Goal: Task Accomplishment & Management: Use online tool/utility

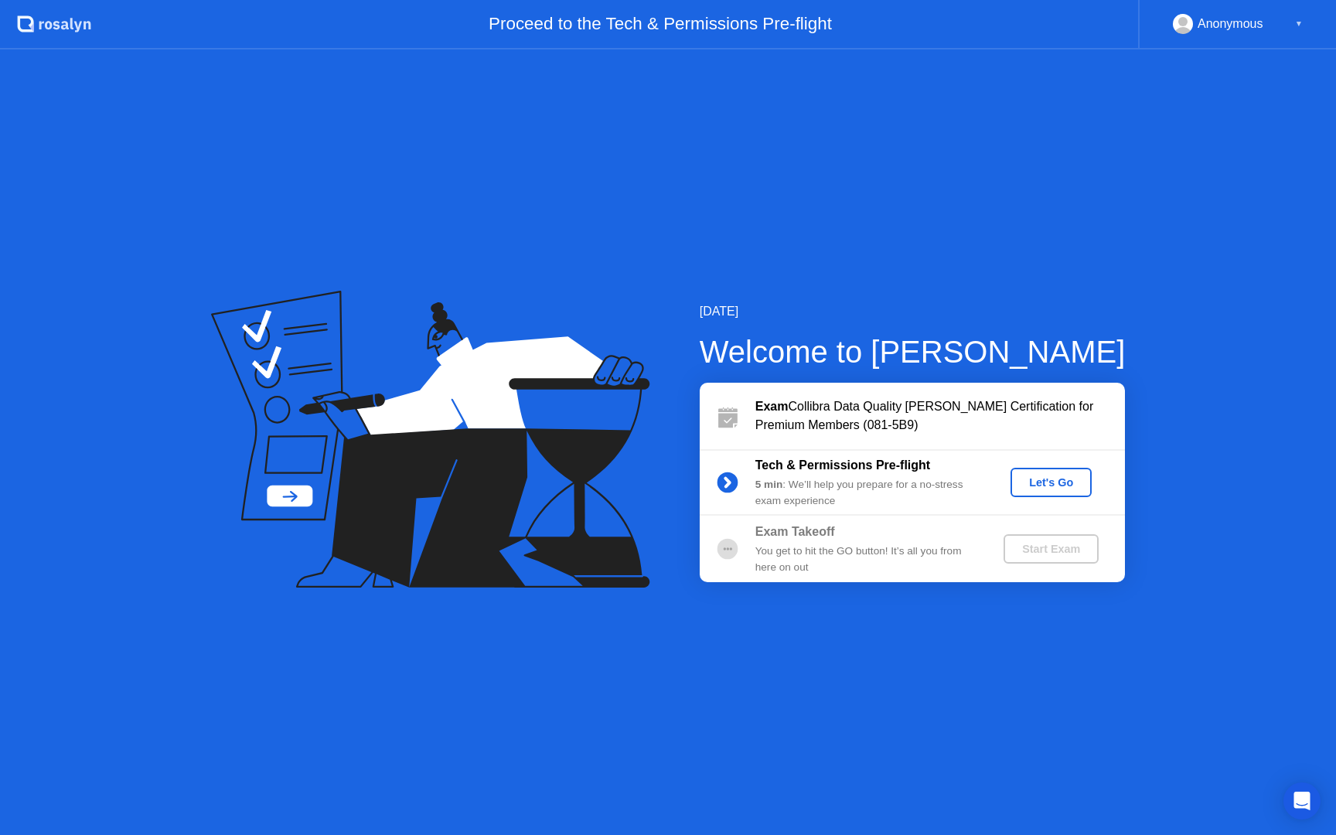
click at [1053, 486] on div "Let's Go" at bounding box center [1051, 482] width 69 height 12
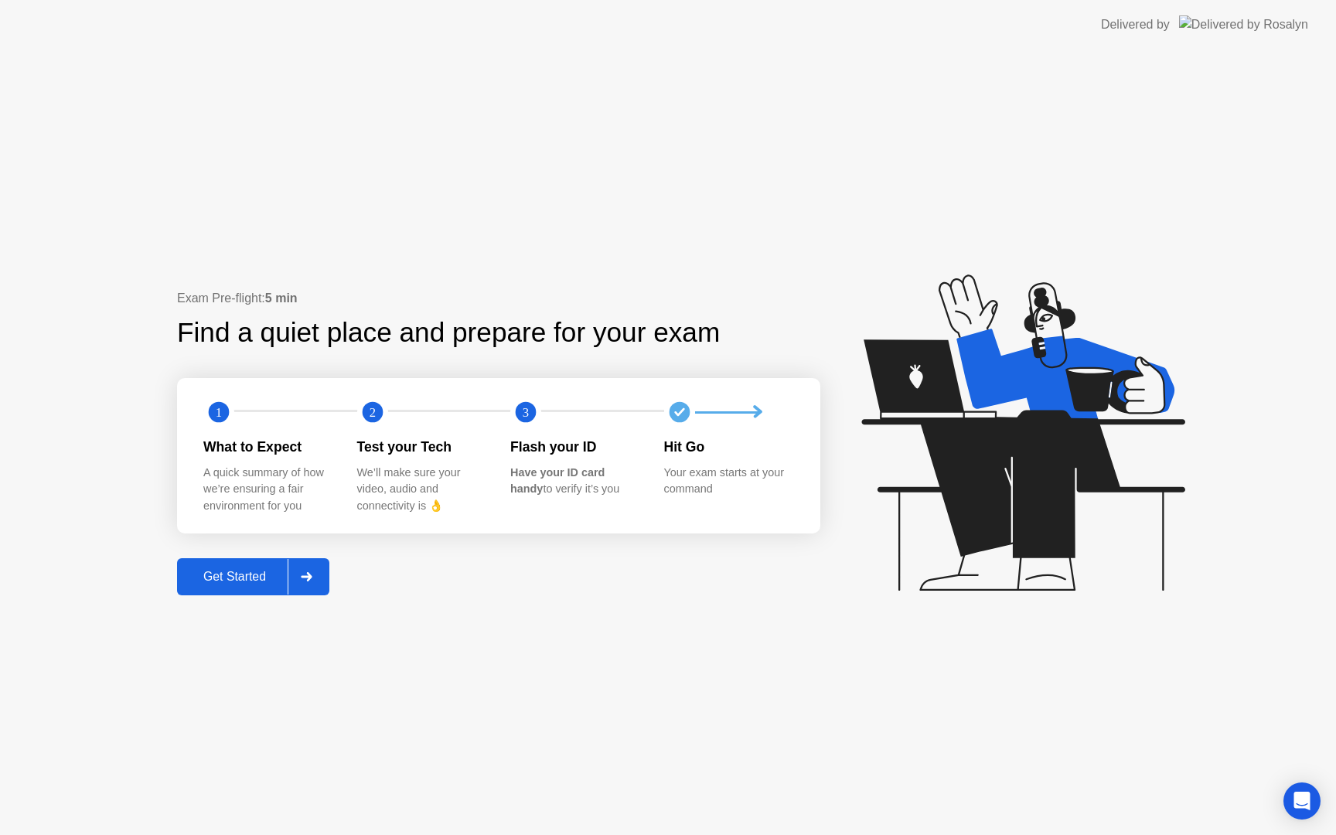
click at [233, 570] on div "Get Started" at bounding box center [235, 577] width 106 height 14
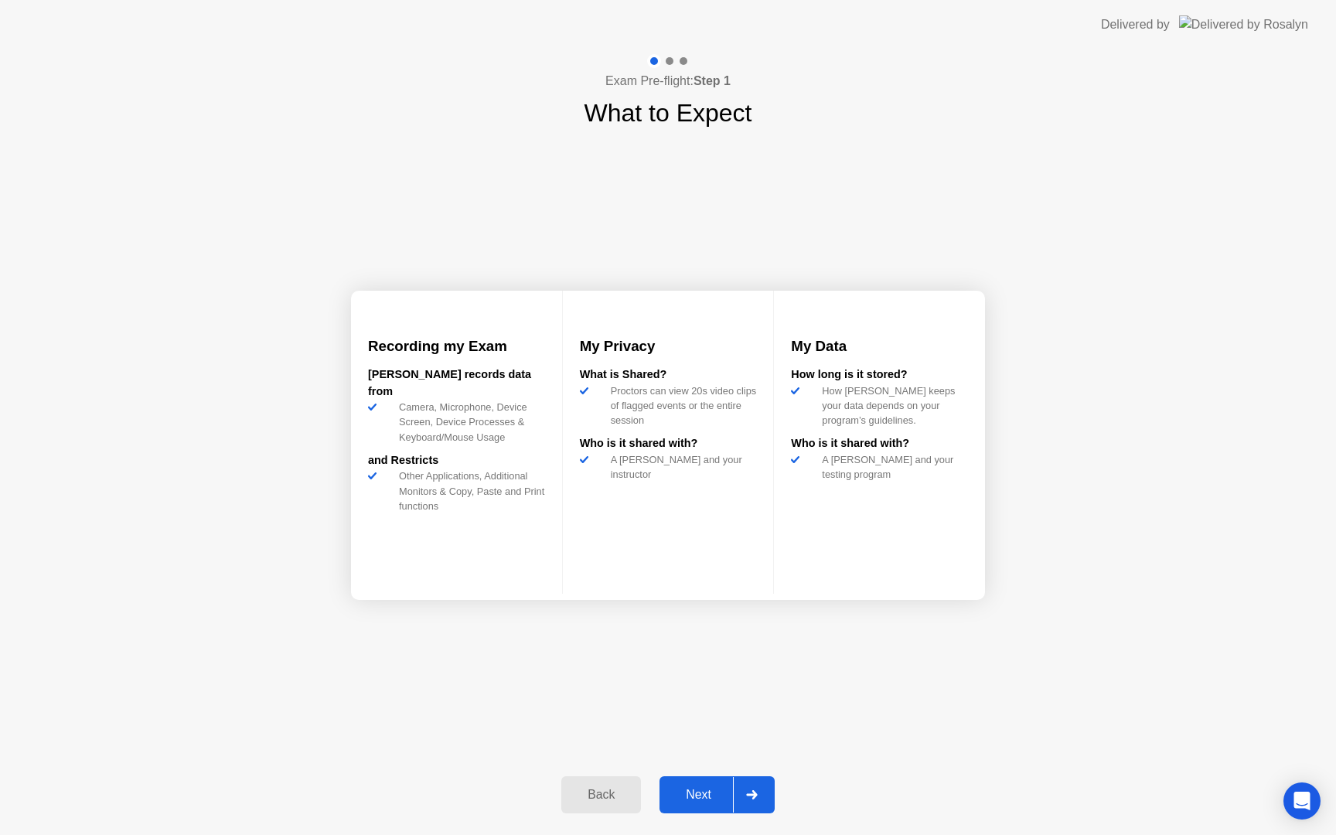
click at [689, 793] on div "Next" at bounding box center [698, 795] width 69 height 14
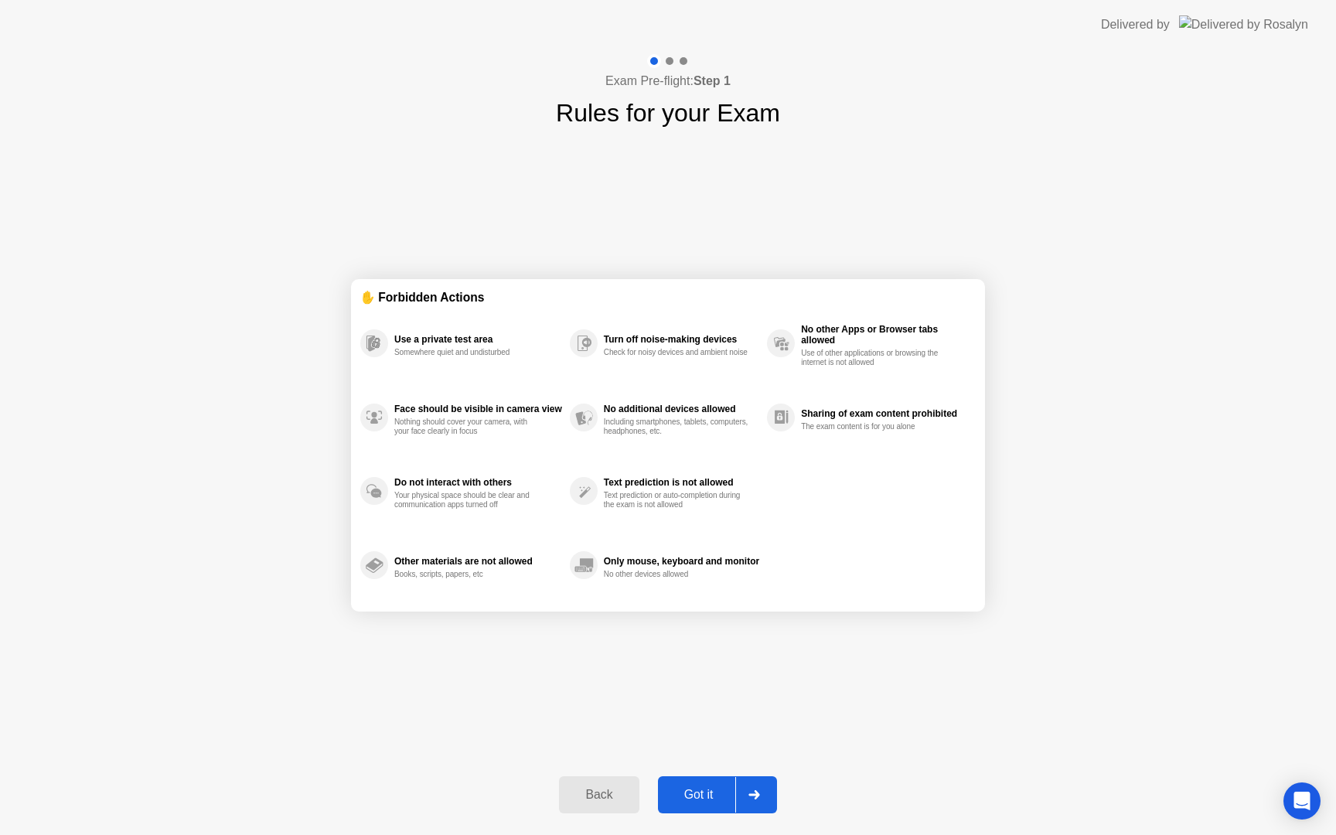
click at [691, 797] on div "Got it" at bounding box center [699, 795] width 73 height 14
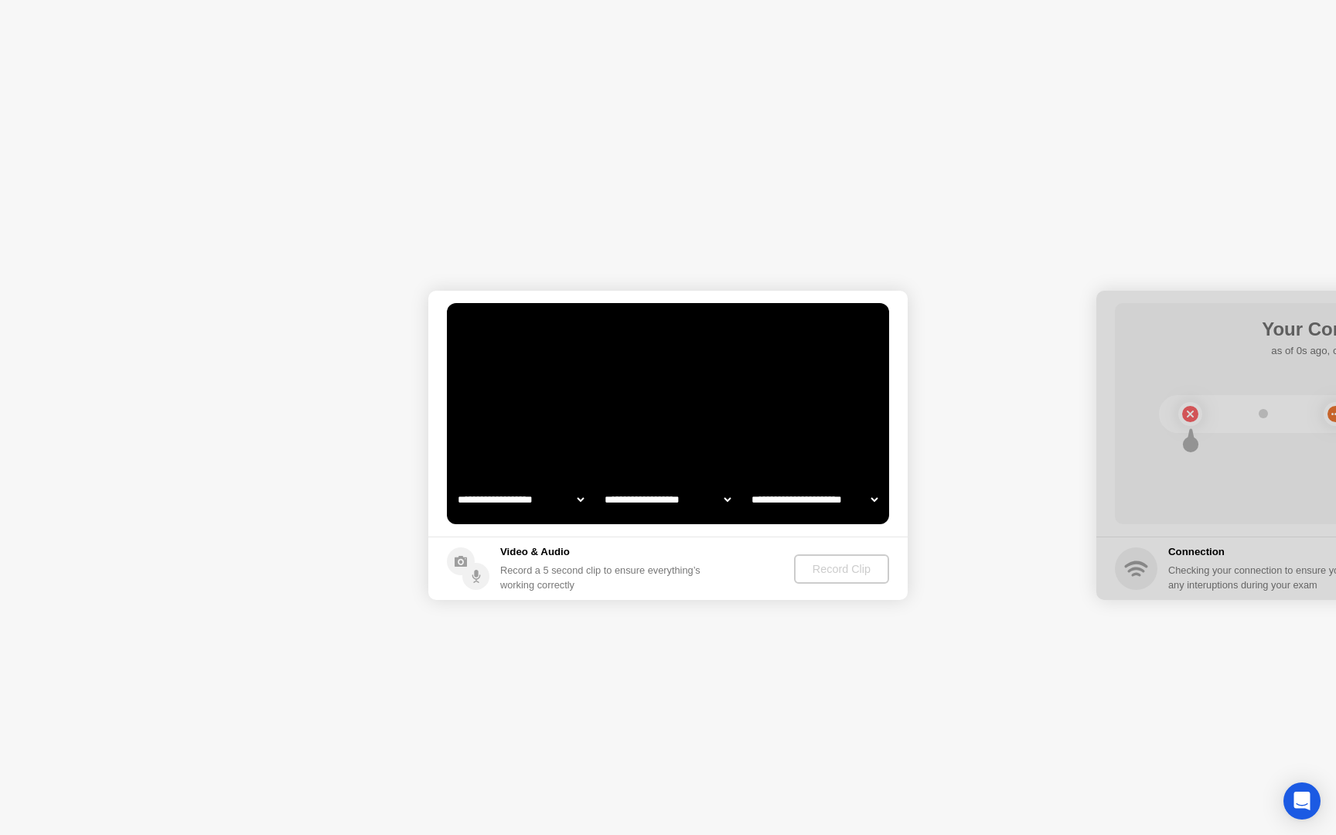
select select "**********"
select select "*******"
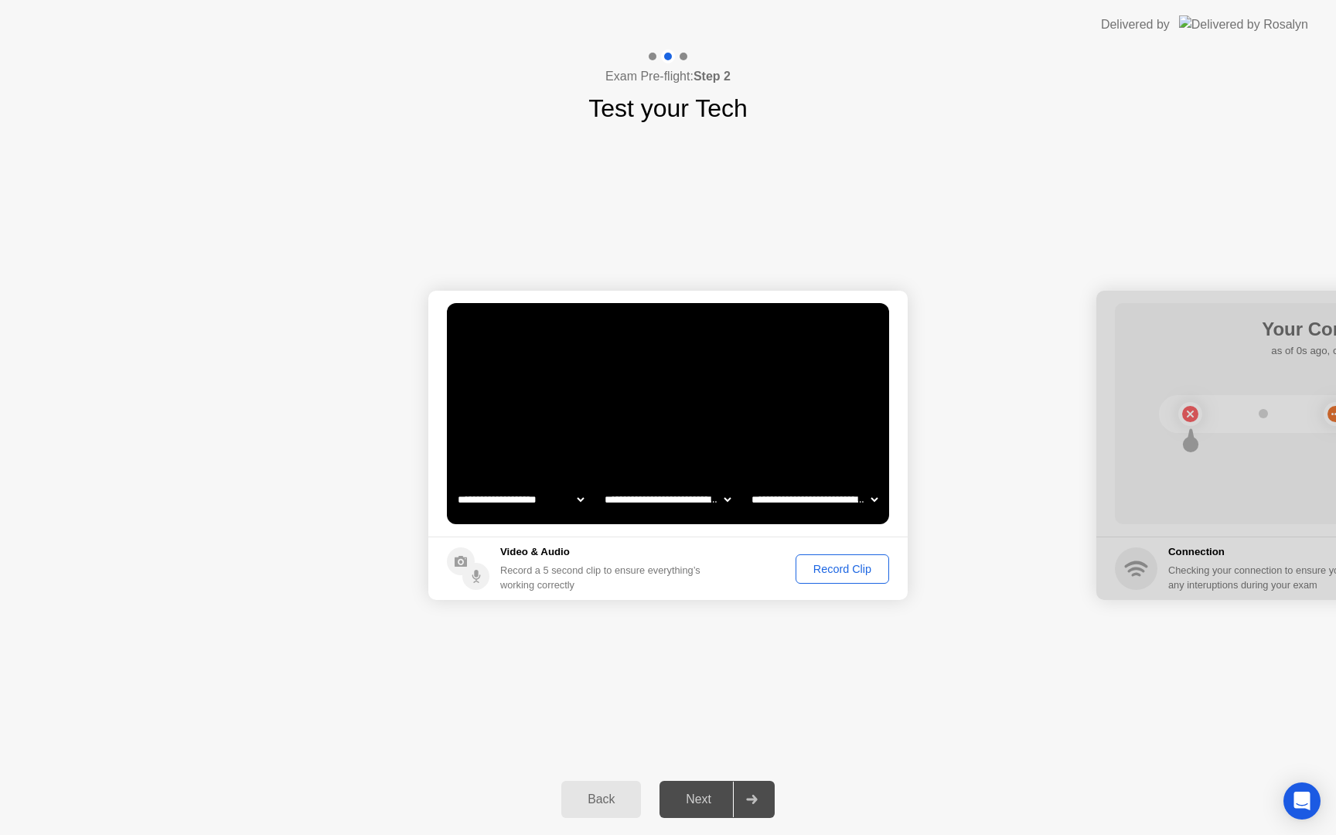
click at [580, 500] on select "**********" at bounding box center [521, 499] width 132 height 31
select select "**********"
click at [646, 500] on select "**********" at bounding box center [668, 499] width 132 height 31
click at [840, 571] on div "Record Clip" at bounding box center [842, 569] width 83 height 12
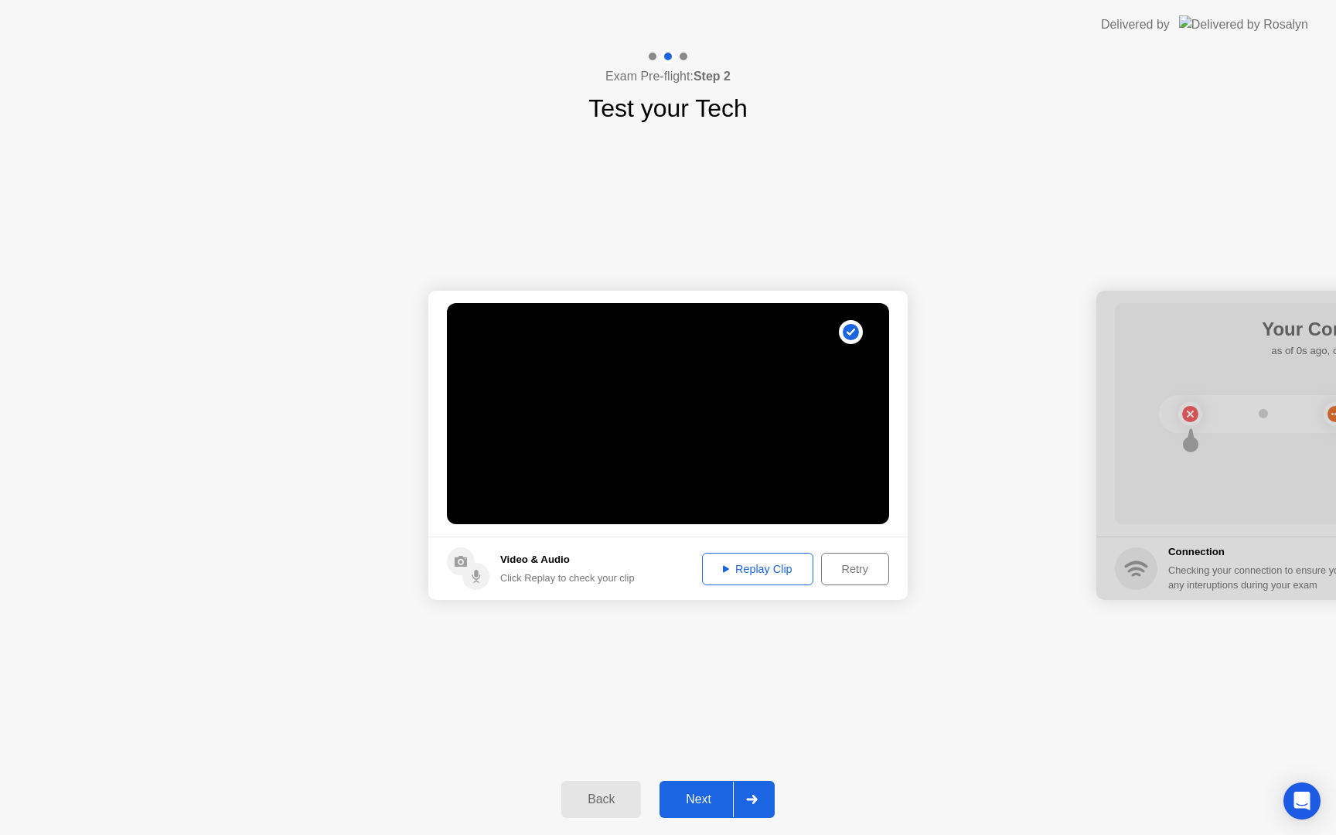
click at [789, 571] on div "Replay Clip" at bounding box center [758, 569] width 101 height 12
click at [697, 803] on div "Next" at bounding box center [698, 800] width 69 height 14
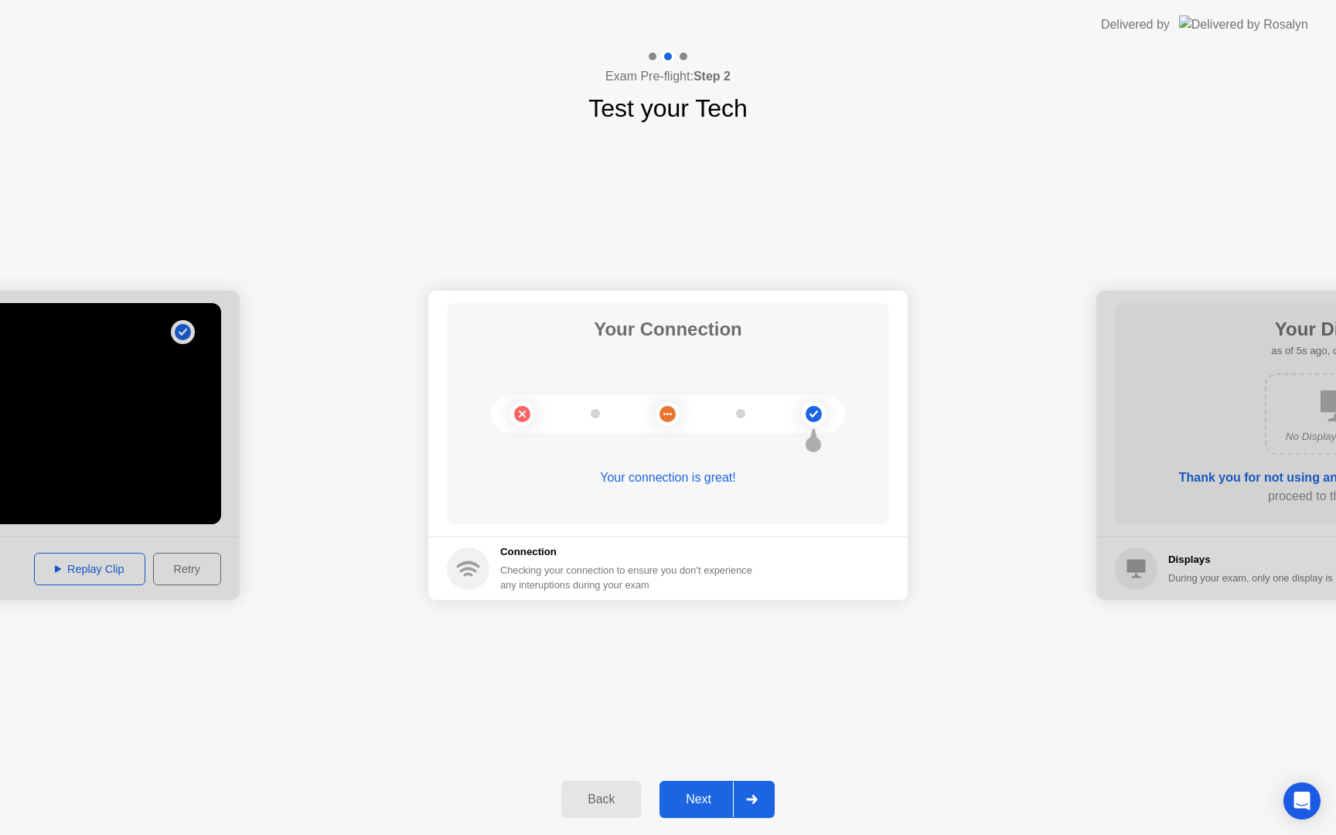
click at [721, 801] on div "Next" at bounding box center [698, 800] width 69 height 14
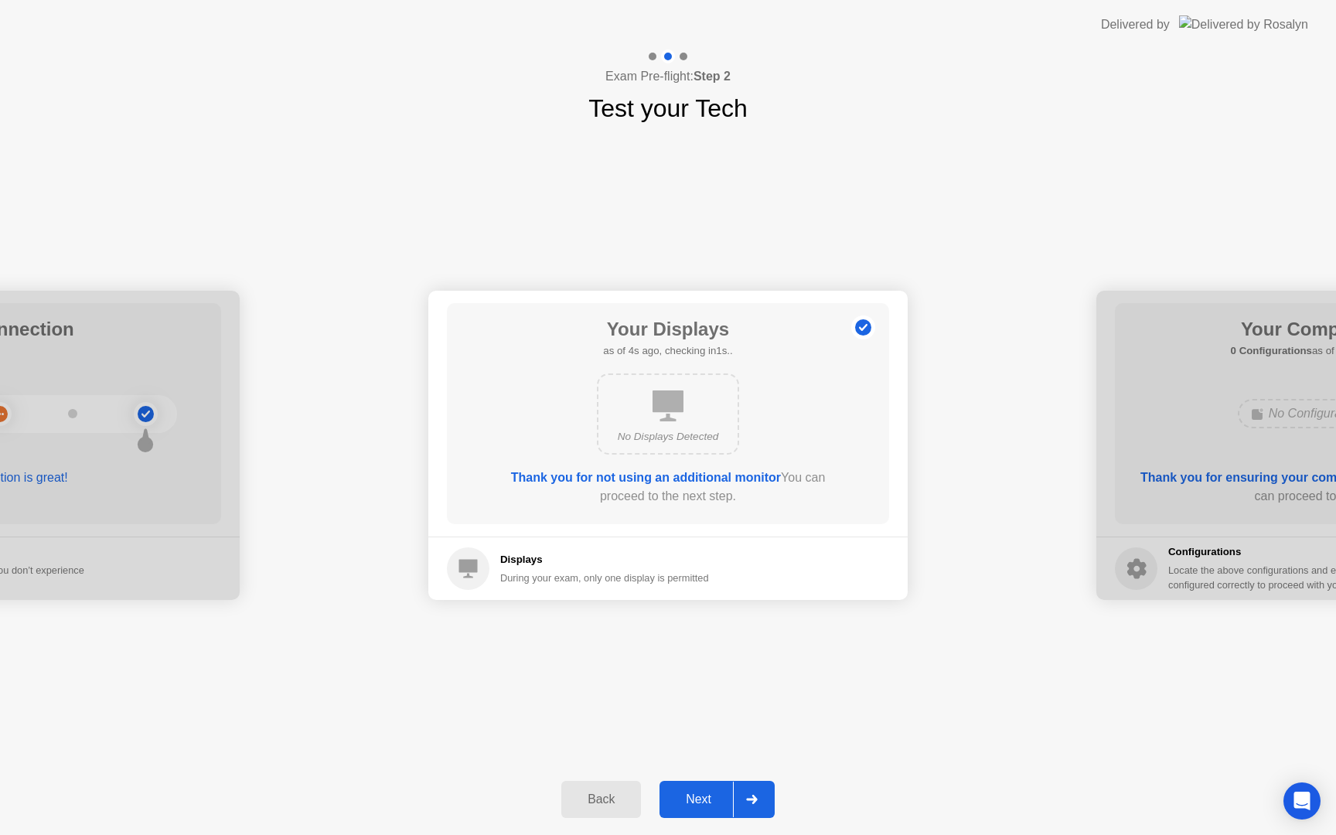
click at [702, 803] on div "Next" at bounding box center [698, 800] width 69 height 14
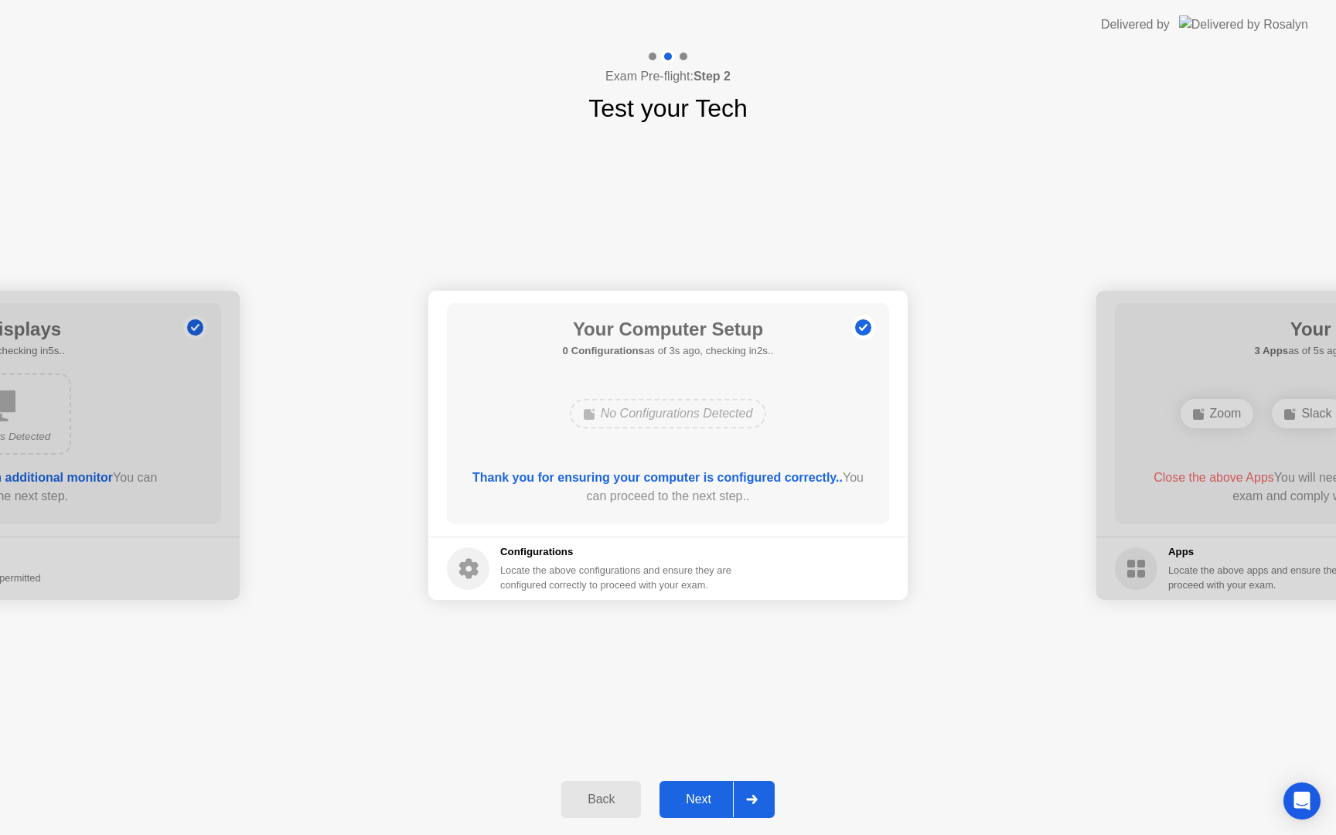
click at [711, 810] on button "Next" at bounding box center [717, 799] width 115 height 37
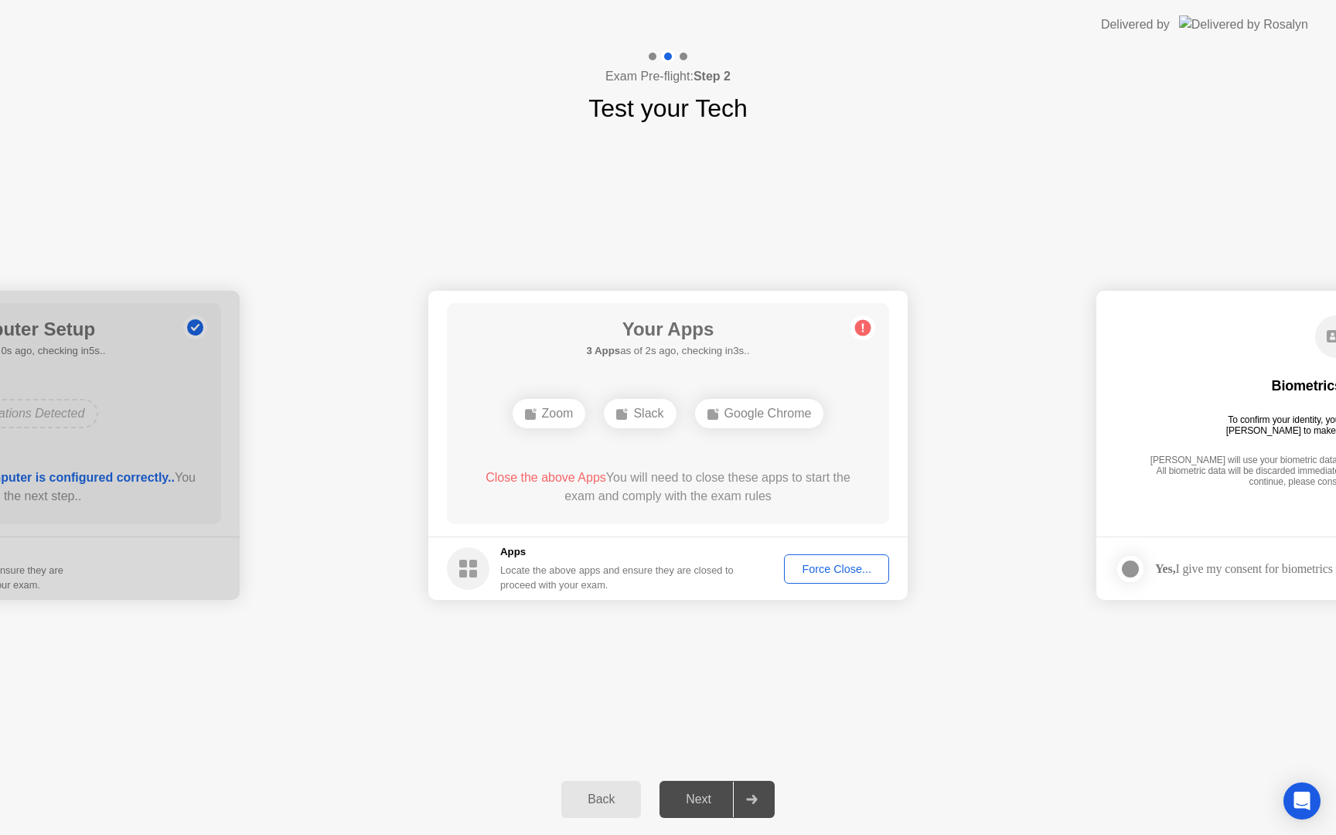
click at [837, 564] on div "Force Close..." at bounding box center [836, 569] width 94 height 12
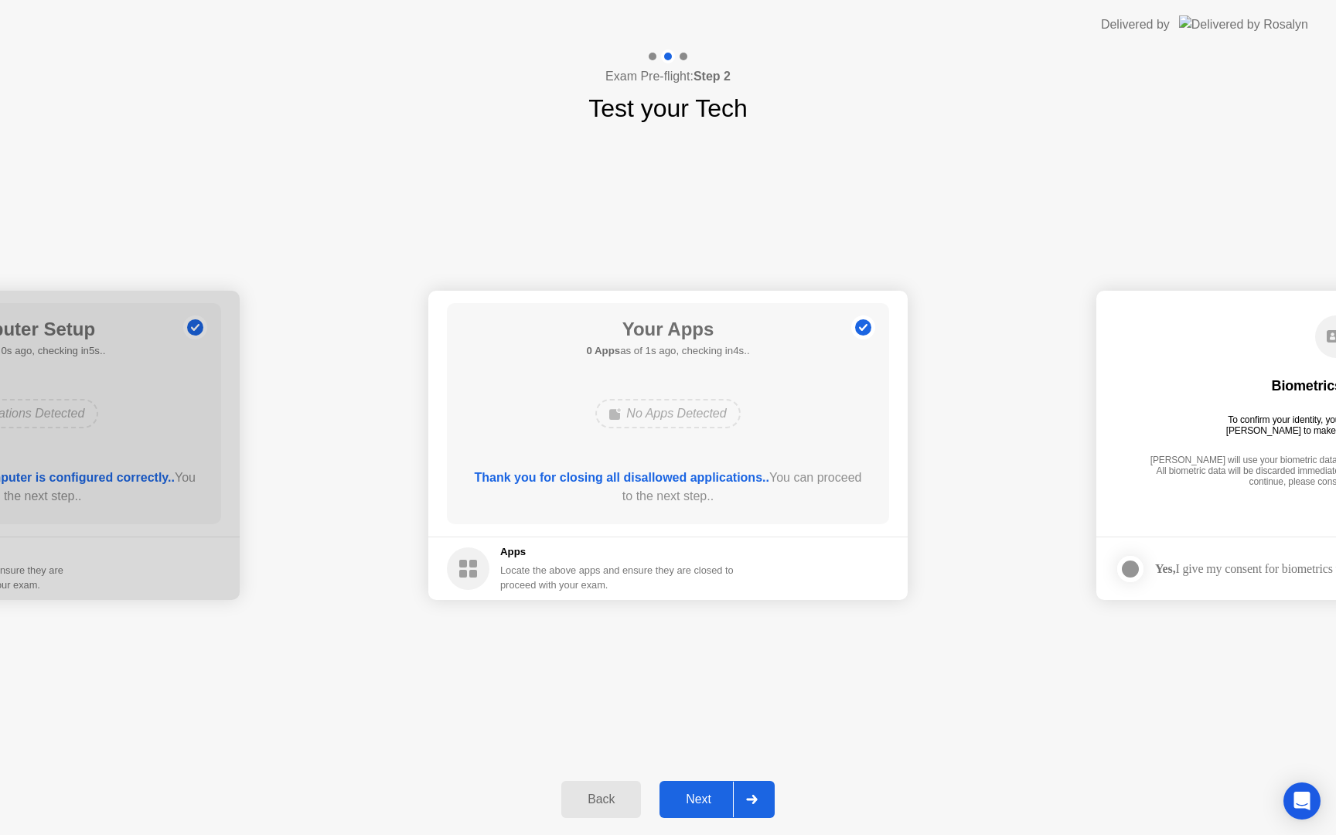
click at [693, 793] on div "Next" at bounding box center [698, 800] width 69 height 14
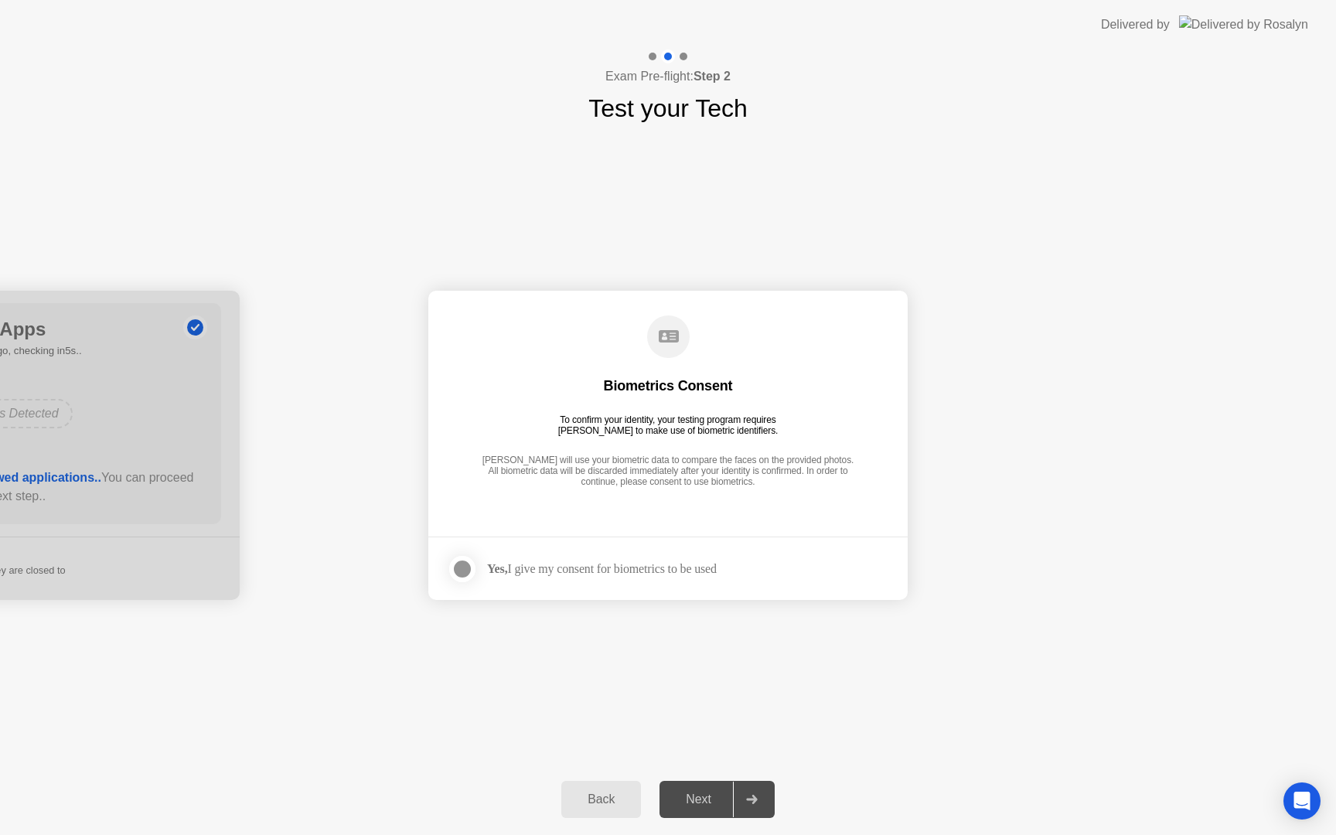
click at [455, 570] on div at bounding box center [462, 569] width 19 height 19
click at [691, 803] on div "Next" at bounding box center [698, 800] width 69 height 14
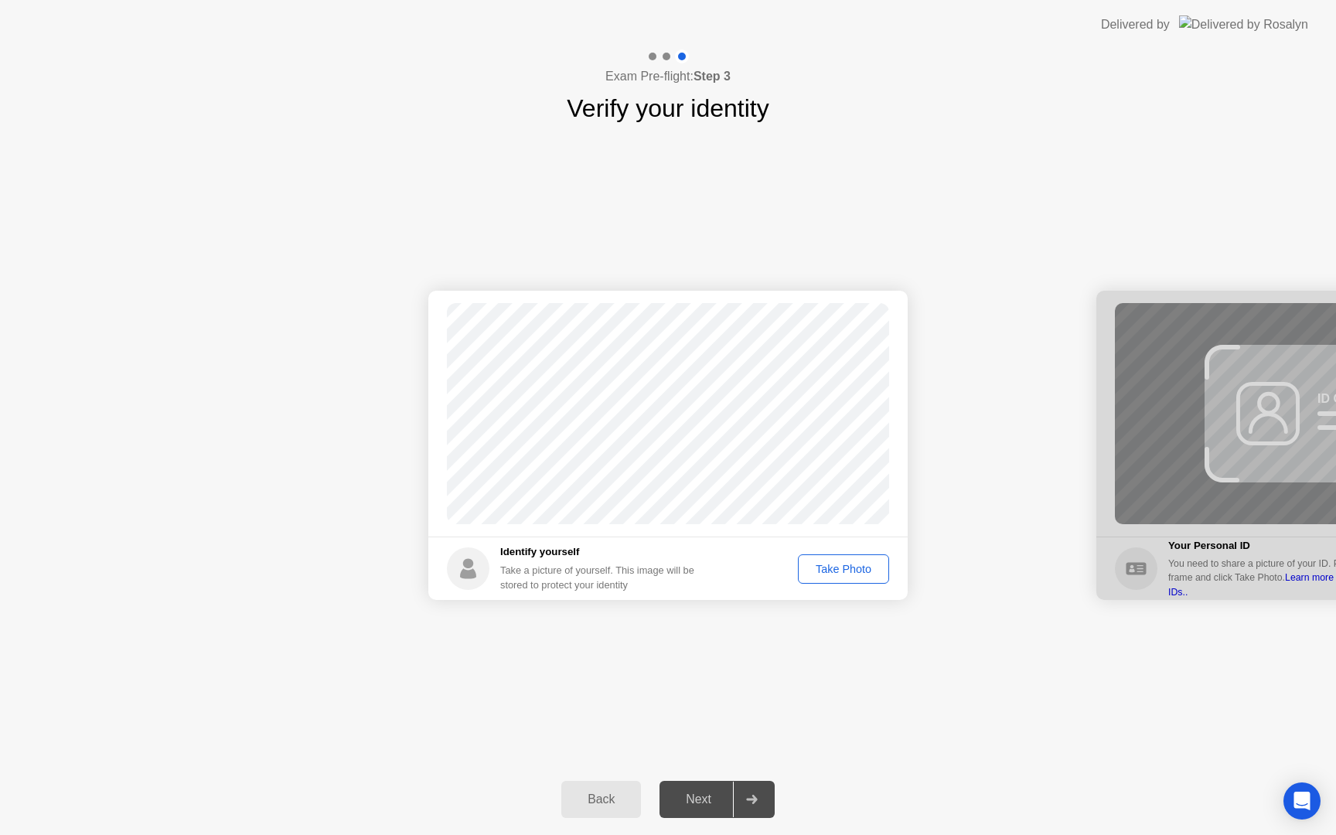
click at [836, 574] on div "Take Photo" at bounding box center [843, 569] width 80 height 12
click at [709, 793] on div "Next" at bounding box center [698, 800] width 69 height 14
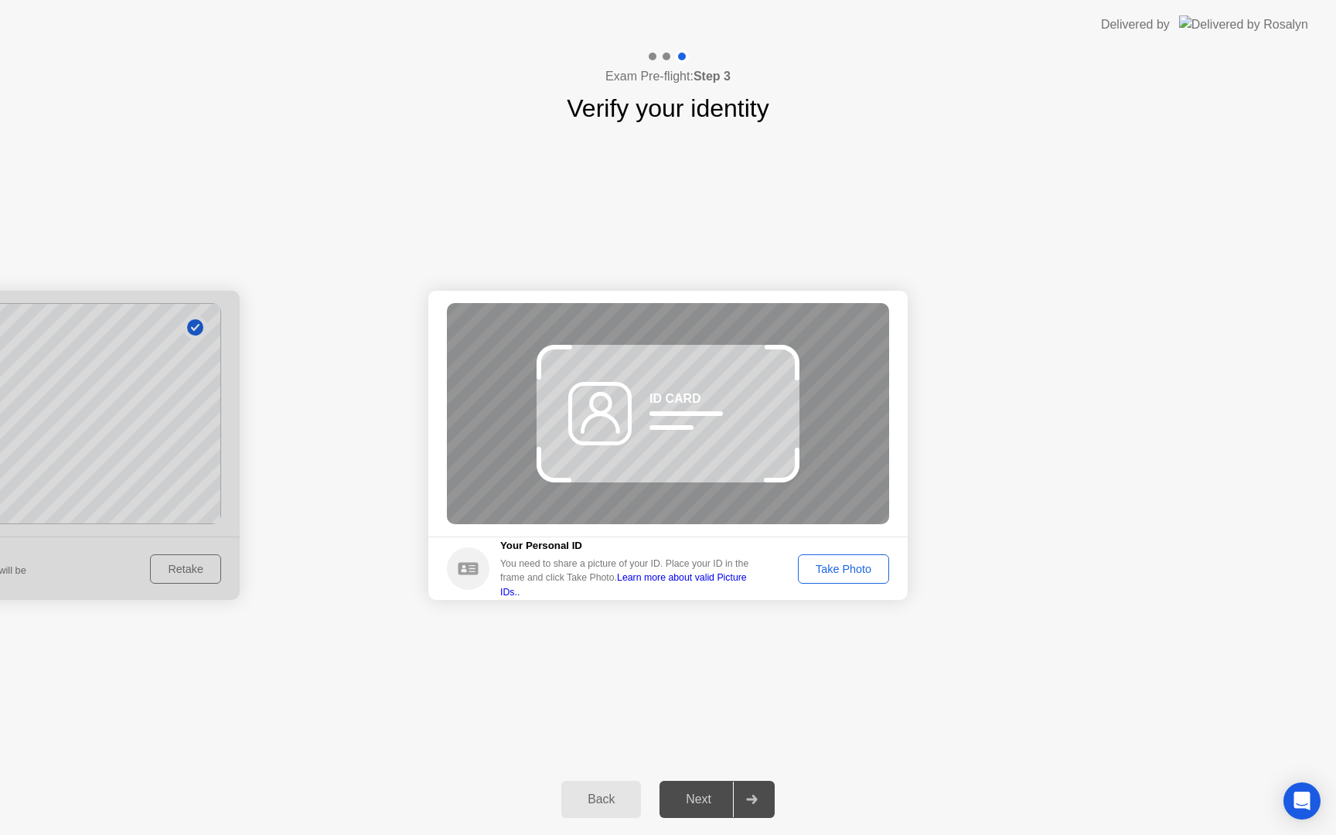
click at [835, 563] on div "Take Photo" at bounding box center [843, 569] width 80 height 12
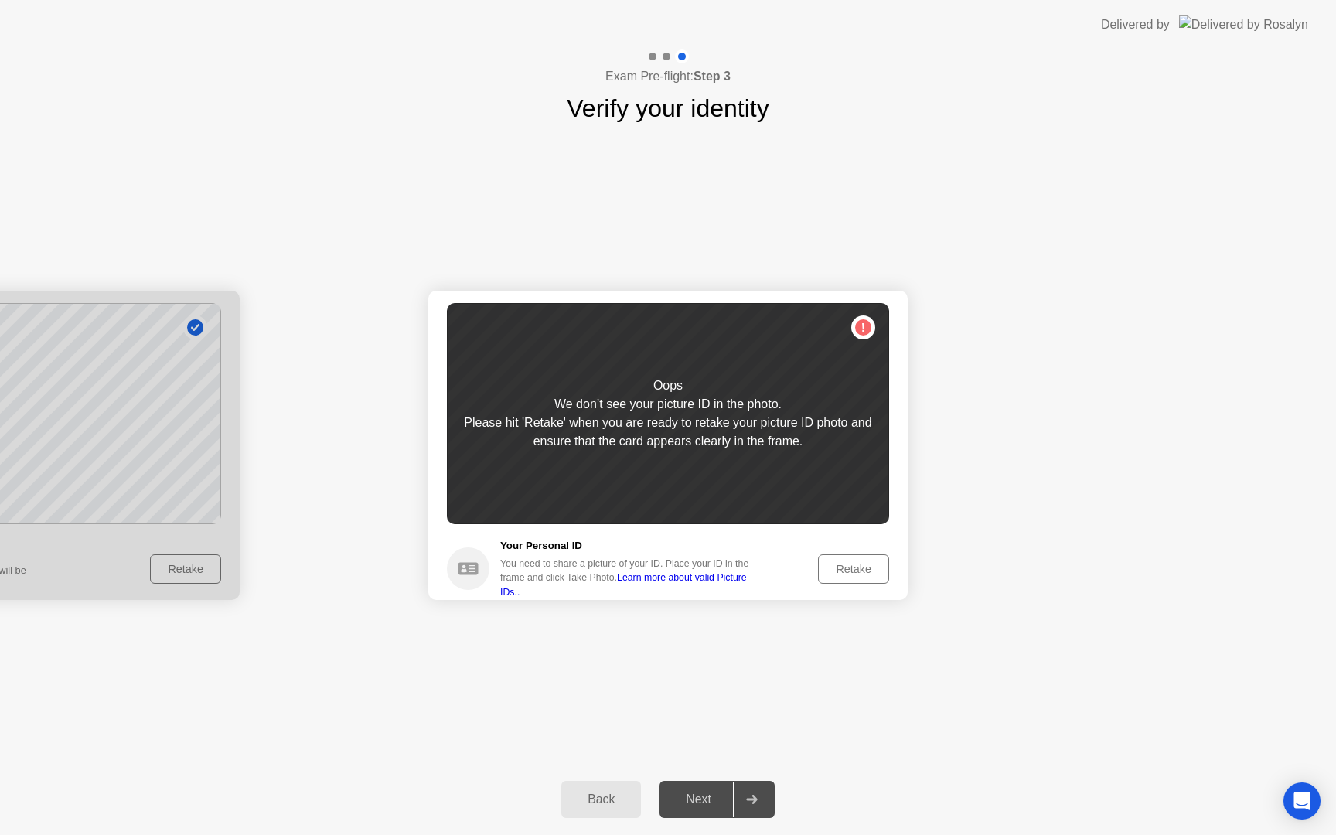
click at [846, 574] on div "Retake" at bounding box center [854, 569] width 60 height 12
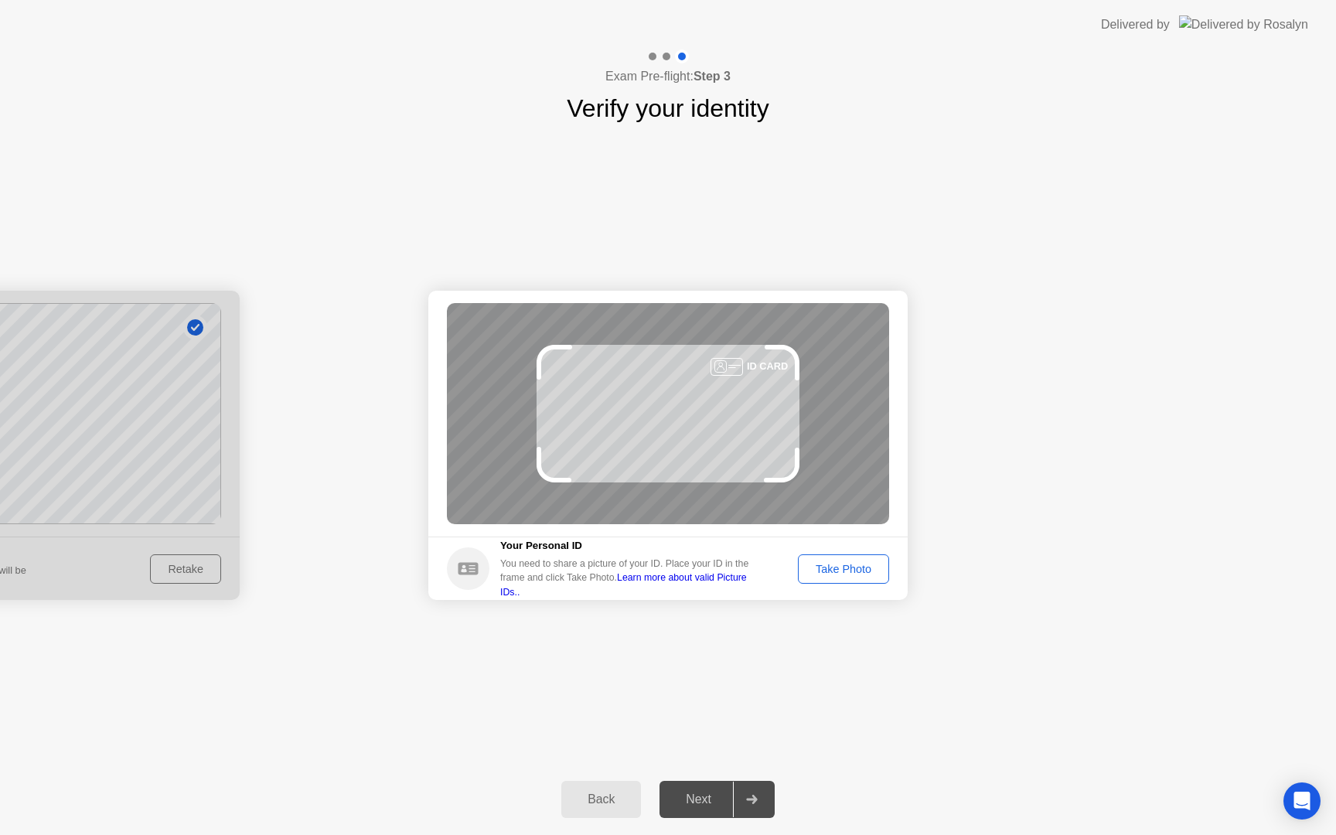
click at [846, 574] on div "Take Photo" at bounding box center [843, 569] width 80 height 12
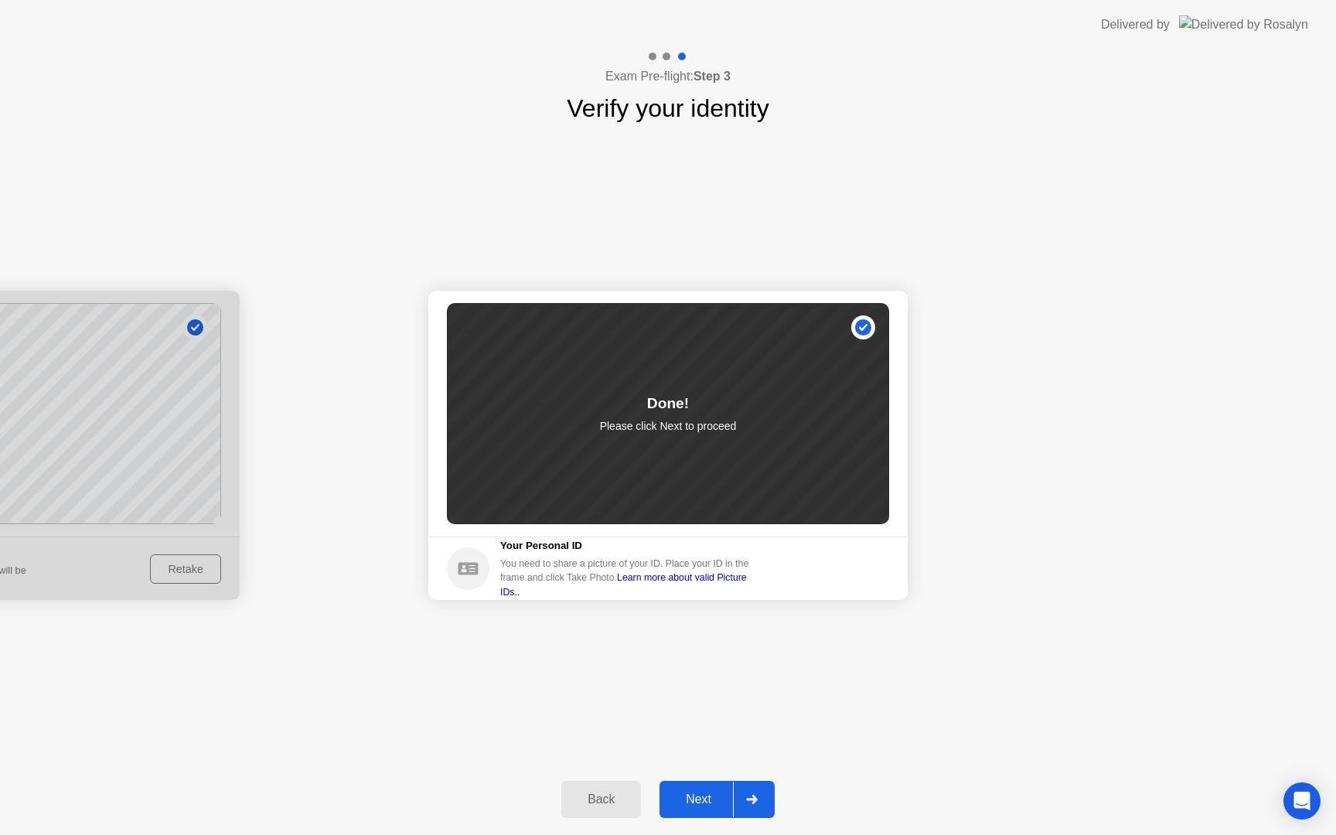
click at [688, 800] on div "Next" at bounding box center [698, 800] width 69 height 14
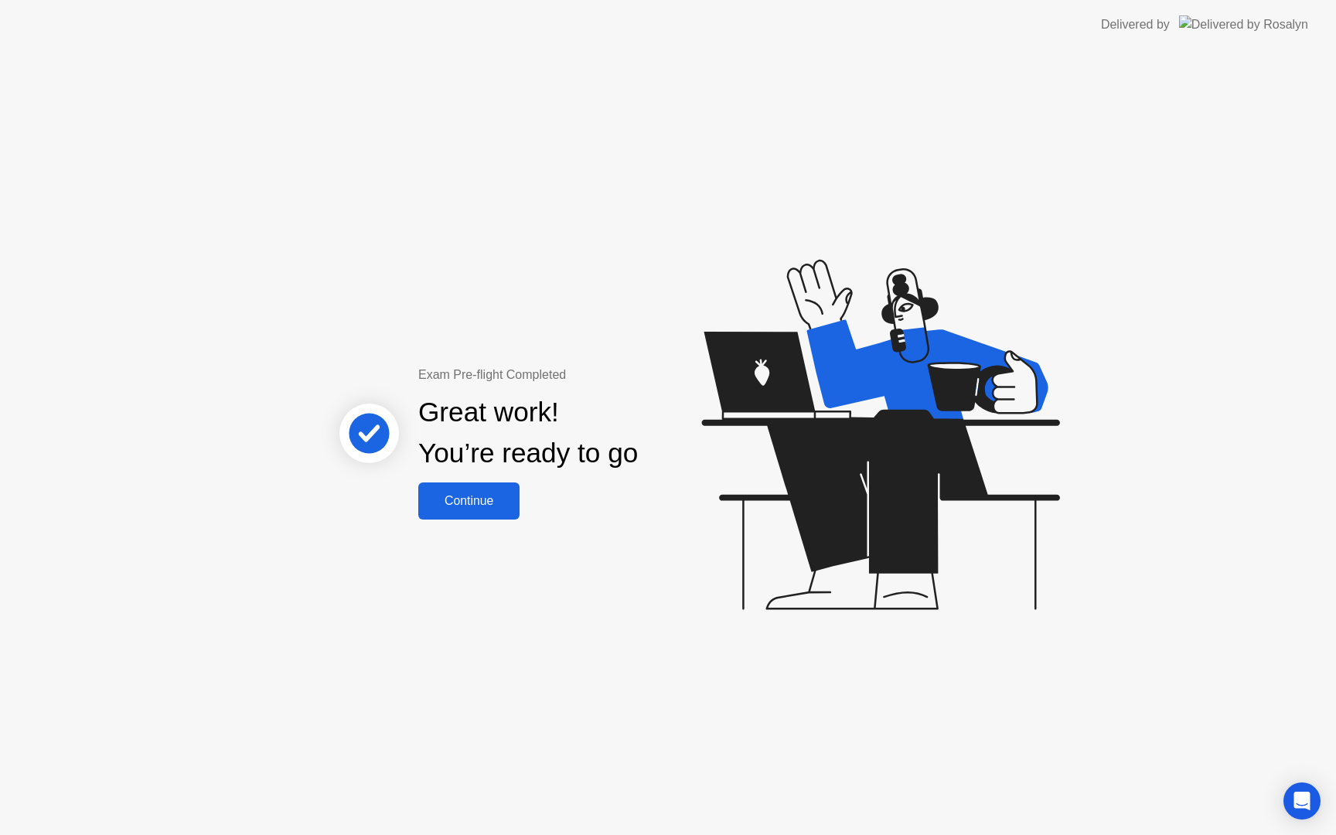
click at [468, 494] on div "Continue" at bounding box center [469, 501] width 92 height 14
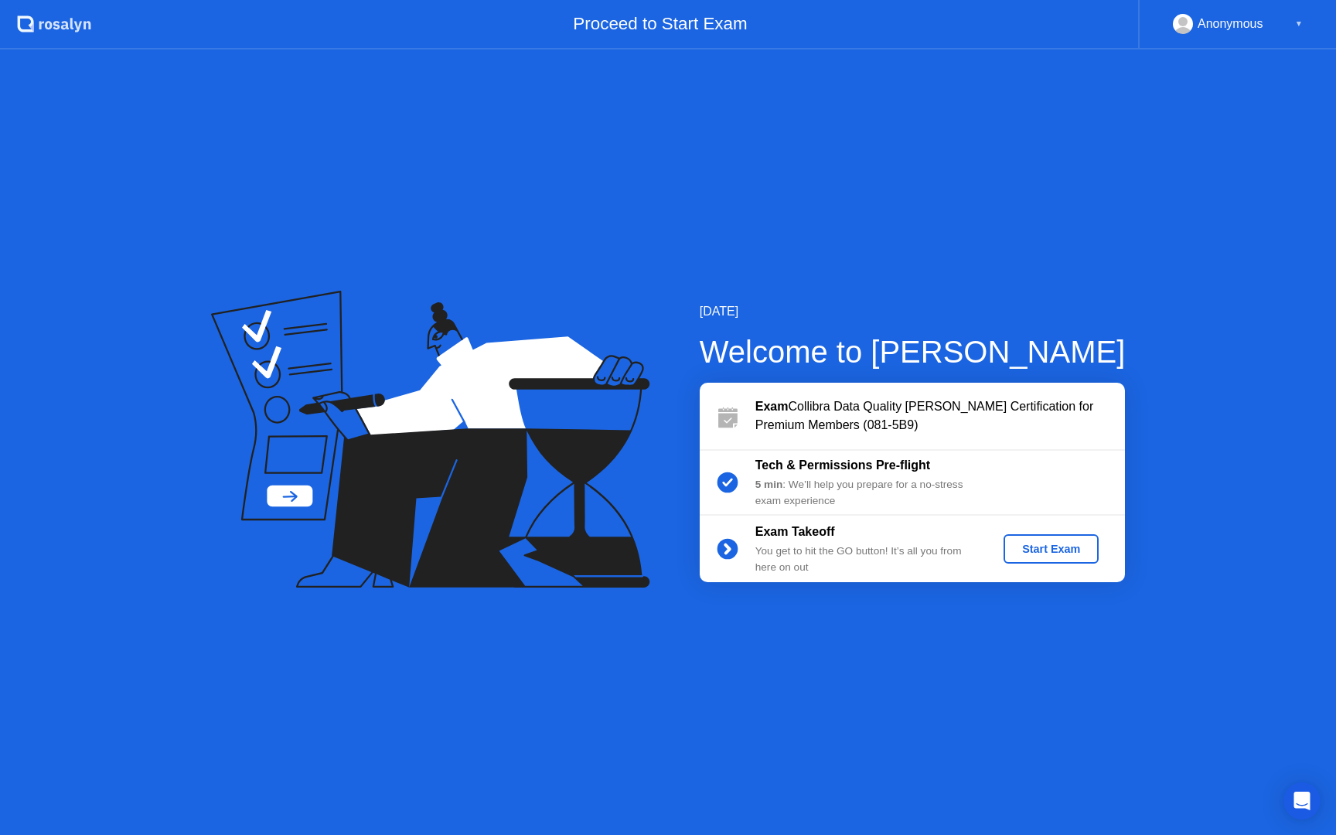
click at [1059, 549] on div "Start Exam" at bounding box center [1051, 549] width 83 height 12
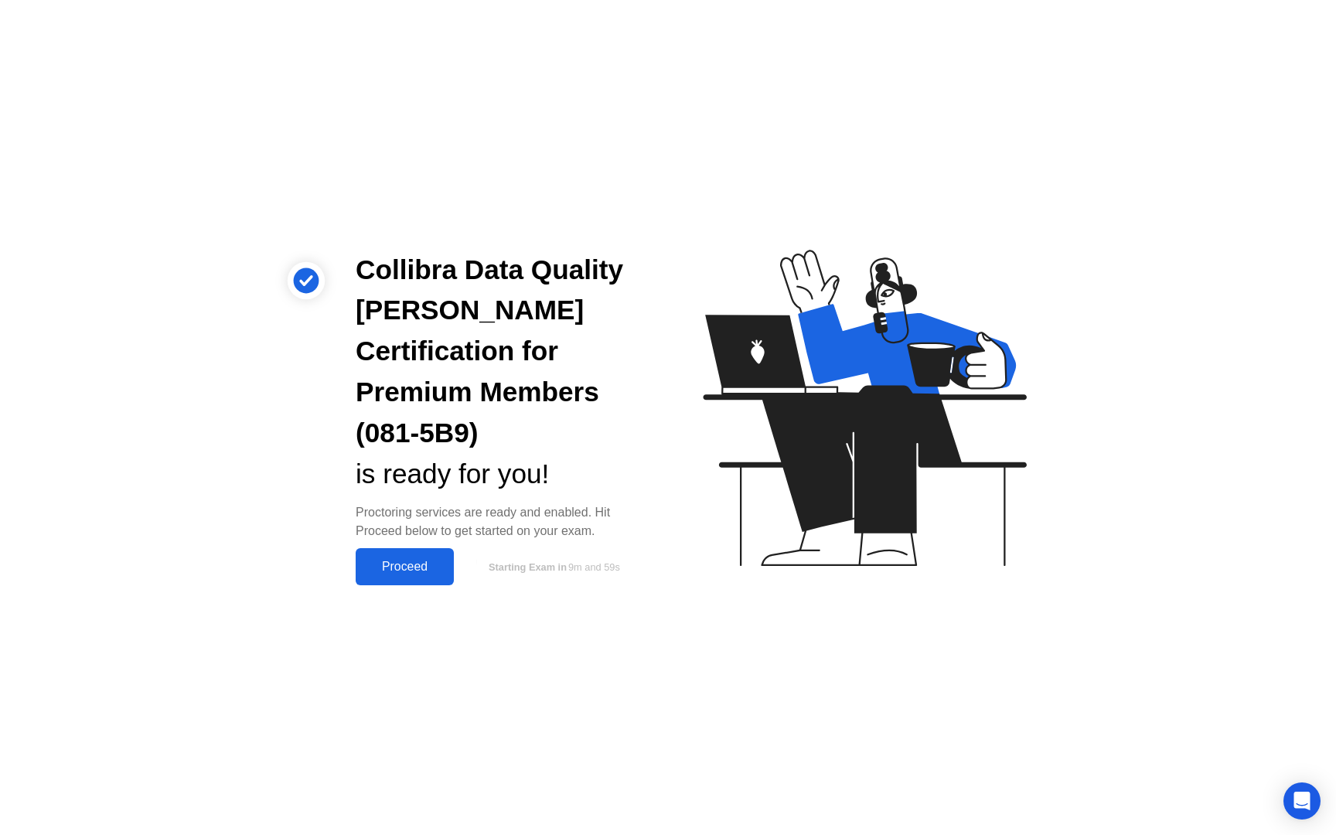
click at [411, 559] on button "Proceed" at bounding box center [405, 566] width 98 height 37
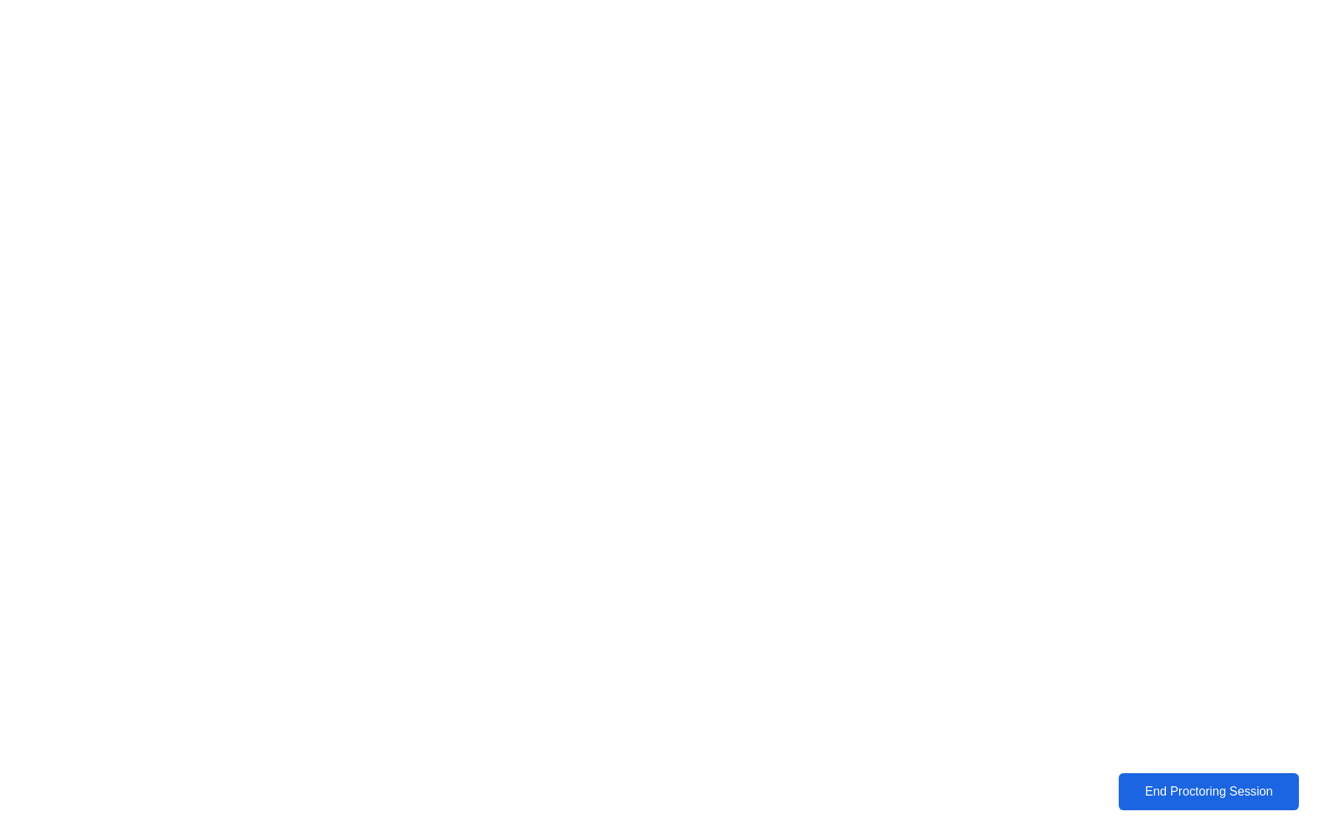
click at [1206, 789] on div "End Proctoring Session" at bounding box center [1209, 792] width 171 height 14
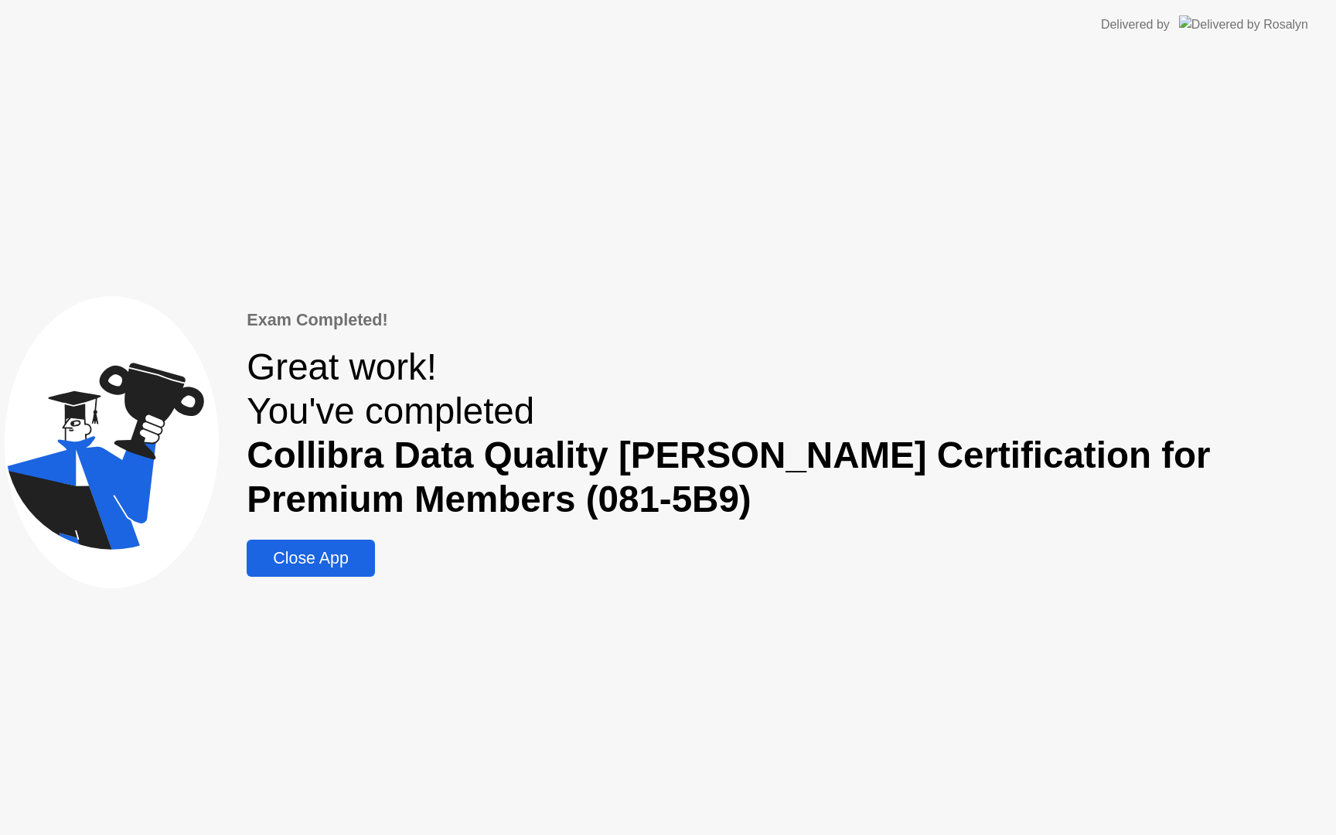
click at [311, 554] on div "Close App" at bounding box center [310, 558] width 118 height 19
